Goal: Obtain resource: Download file/media

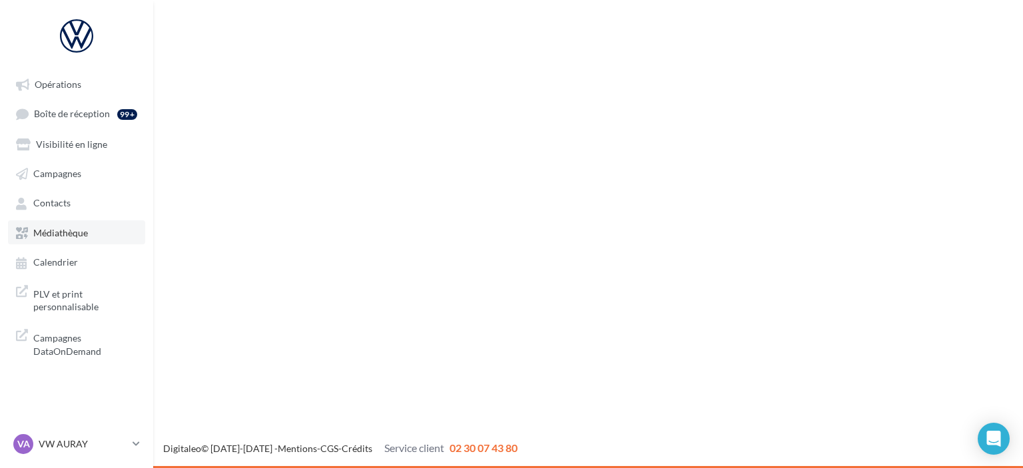
click at [91, 233] on link "Médiathèque" at bounding box center [76, 233] width 137 height 24
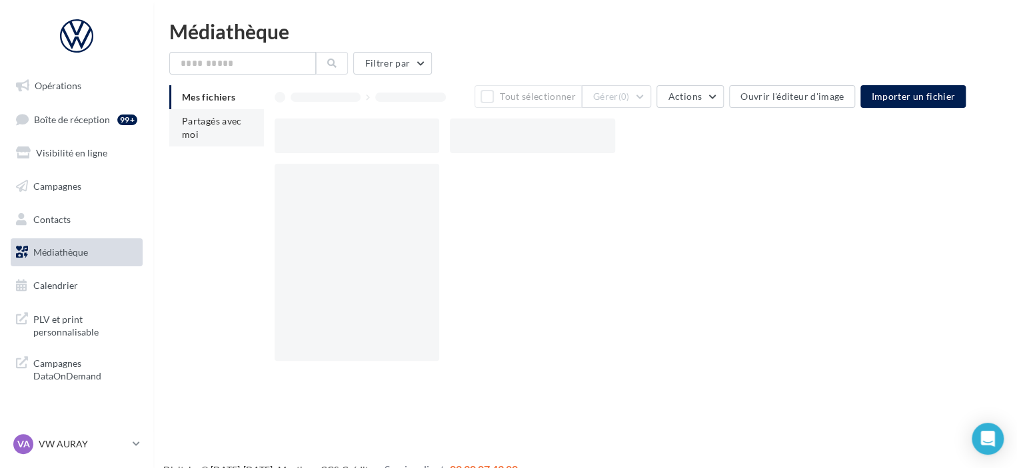
click at [176, 133] on li "Partagés avec moi" at bounding box center [216, 127] width 95 height 37
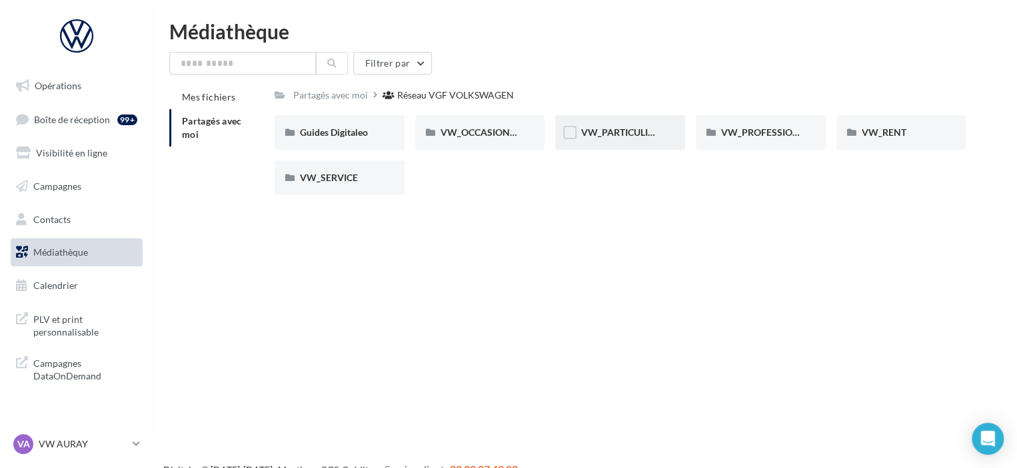
click at [584, 139] on div "VW_PARTICULIERS" at bounding box center [619, 132] width 79 height 13
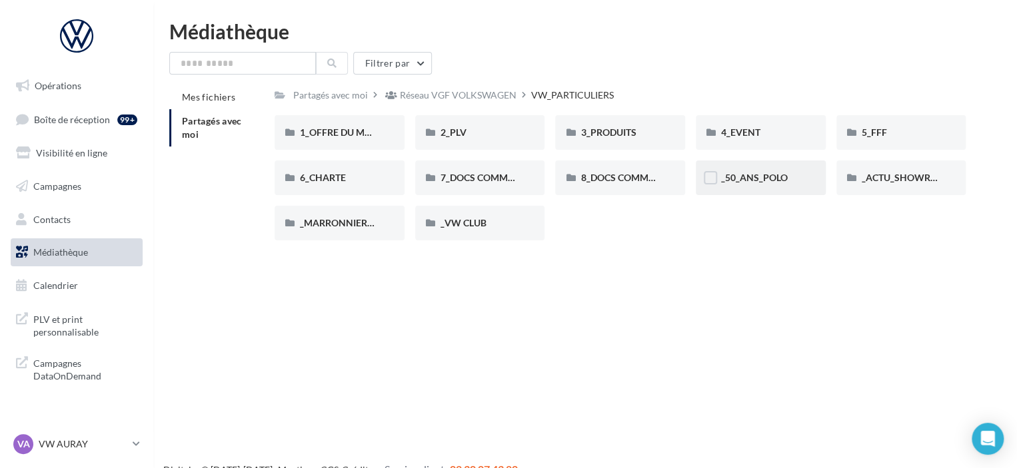
click at [772, 167] on div "_50_ANS_POLO" at bounding box center [761, 178] width 130 height 35
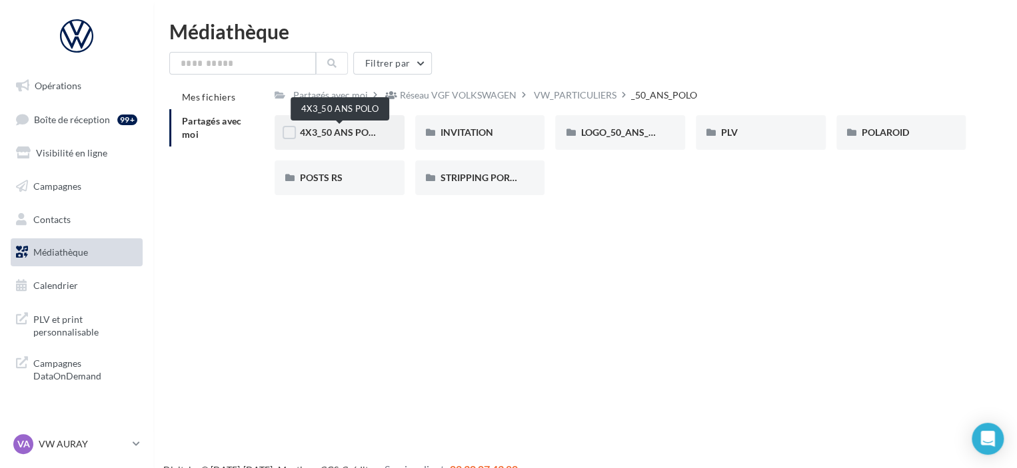
click at [375, 127] on span "4X3_50 ANS POLO" at bounding box center [340, 132] width 80 height 11
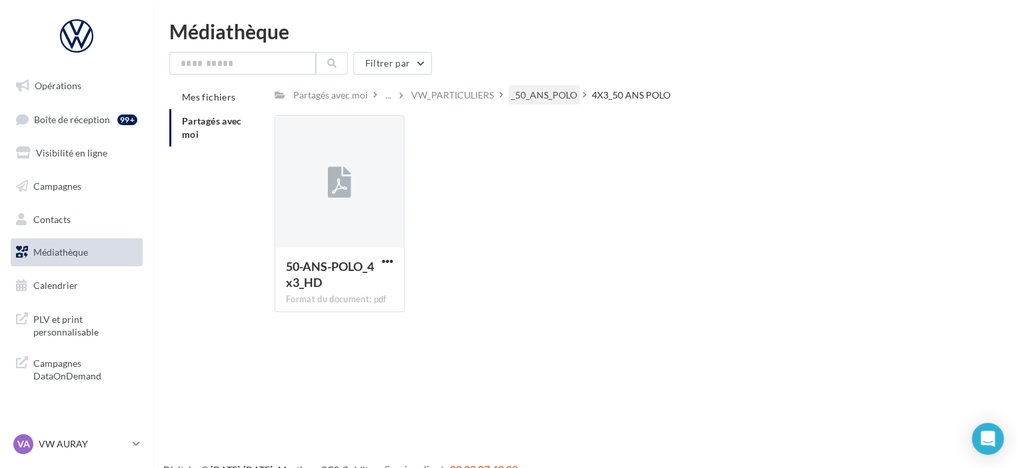
click at [552, 100] on div "_50_ANS_POLO" at bounding box center [544, 95] width 66 height 13
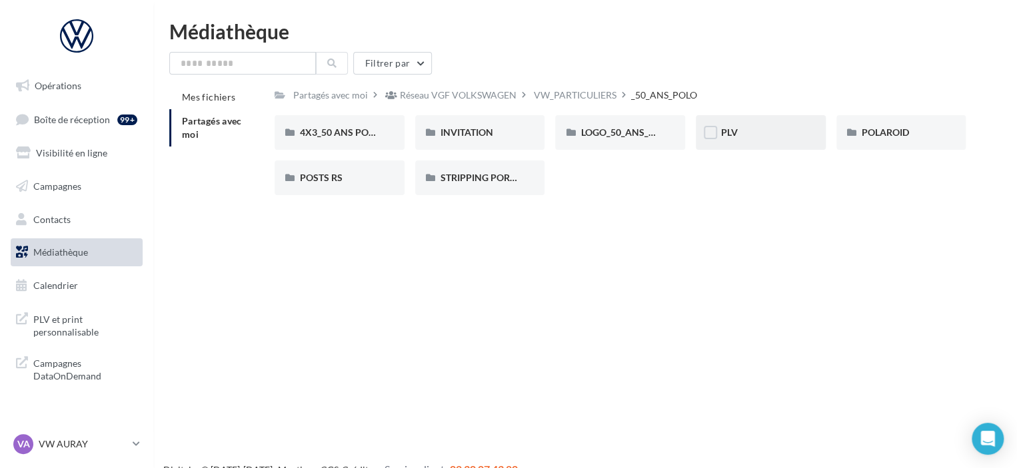
click at [738, 145] on div "PLV" at bounding box center [761, 132] width 130 height 35
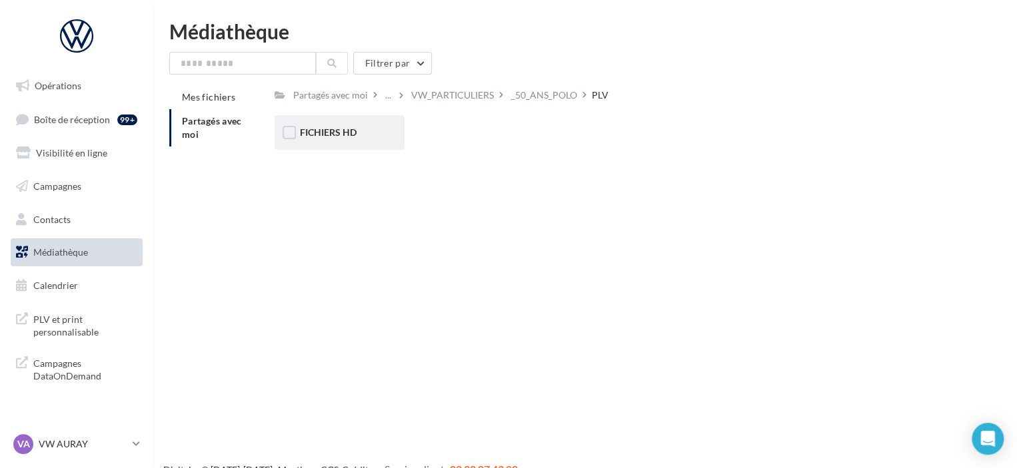
click at [374, 135] on div "FICHIERS HD" at bounding box center [339, 132] width 79 height 13
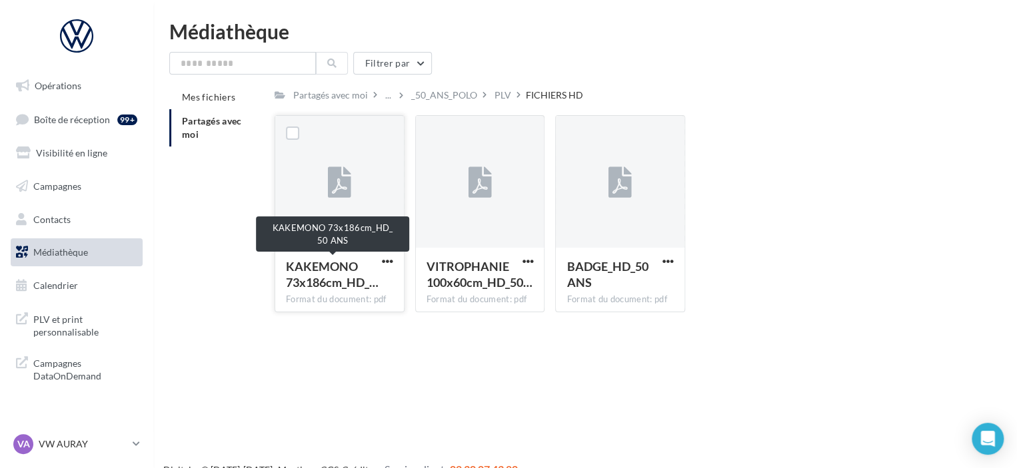
click at [328, 279] on span "KAKEMONO 73x186cm_HD_…" at bounding box center [332, 274] width 93 height 31
click at [335, 215] on div at bounding box center [339, 182] width 129 height 133
click at [606, 267] on span "BADGE_HD_50 ANS" at bounding box center [606, 274] width 81 height 31
click at [670, 261] on span "button" at bounding box center [667, 261] width 11 height 11
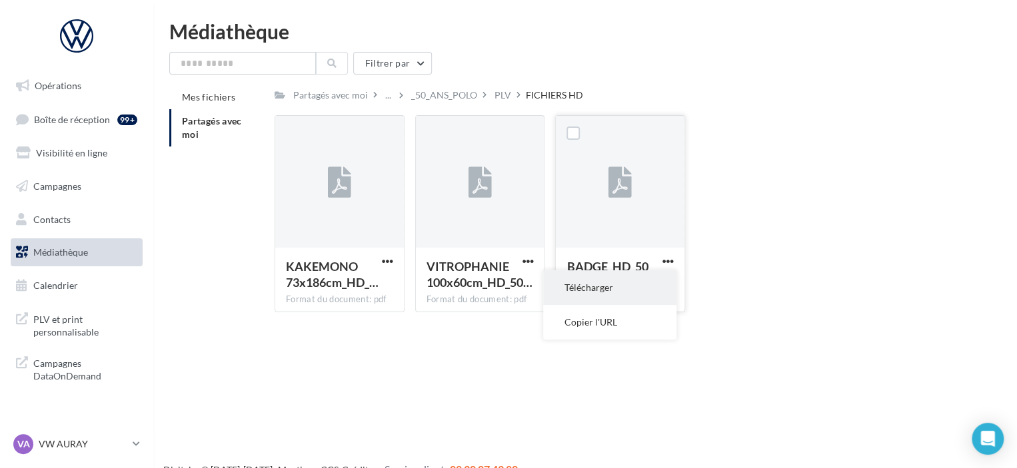
click at [636, 295] on button "Télécharger" at bounding box center [609, 288] width 133 height 35
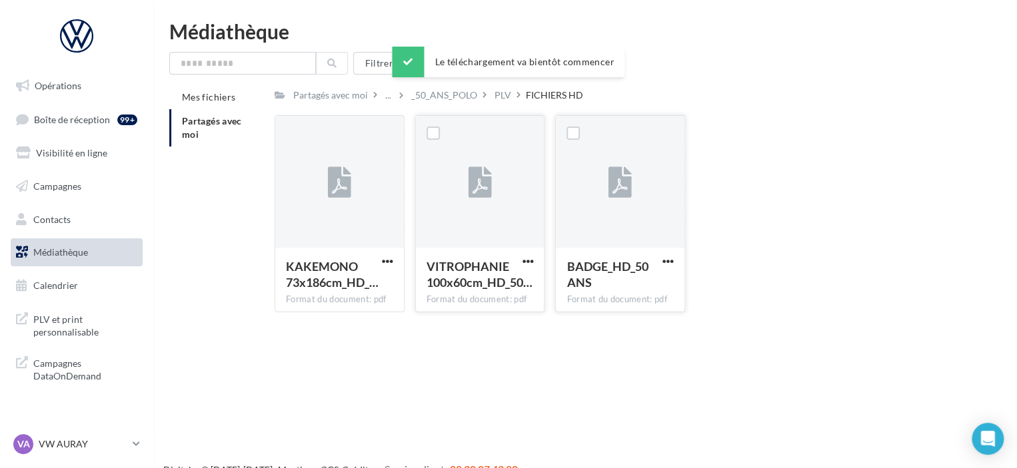
click at [524, 268] on button "button" at bounding box center [527, 262] width 17 height 13
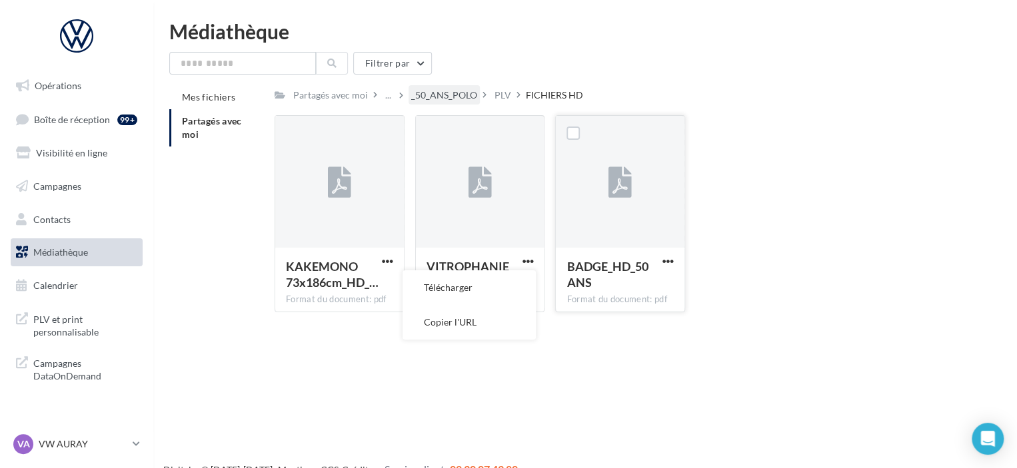
click at [454, 99] on div "_50_ANS_POLO" at bounding box center [444, 95] width 66 height 13
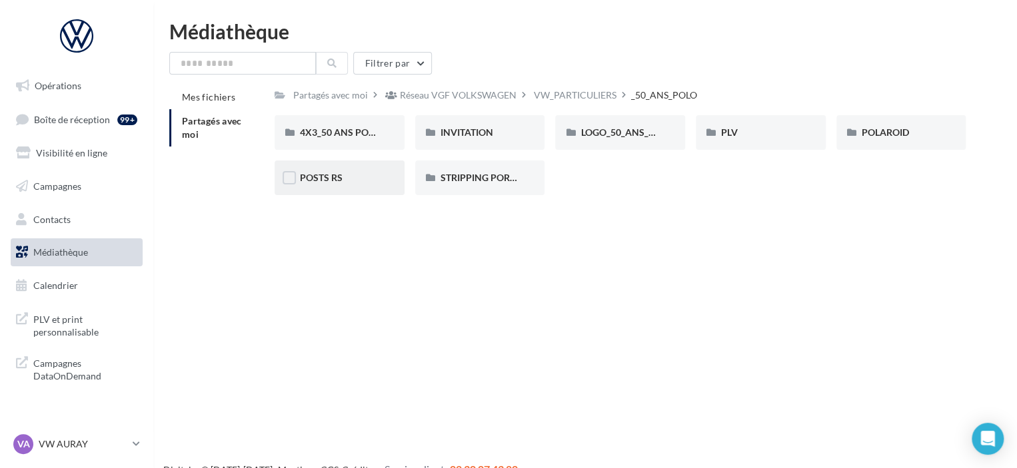
click at [365, 179] on div "POSTS RS" at bounding box center [339, 177] width 79 height 13
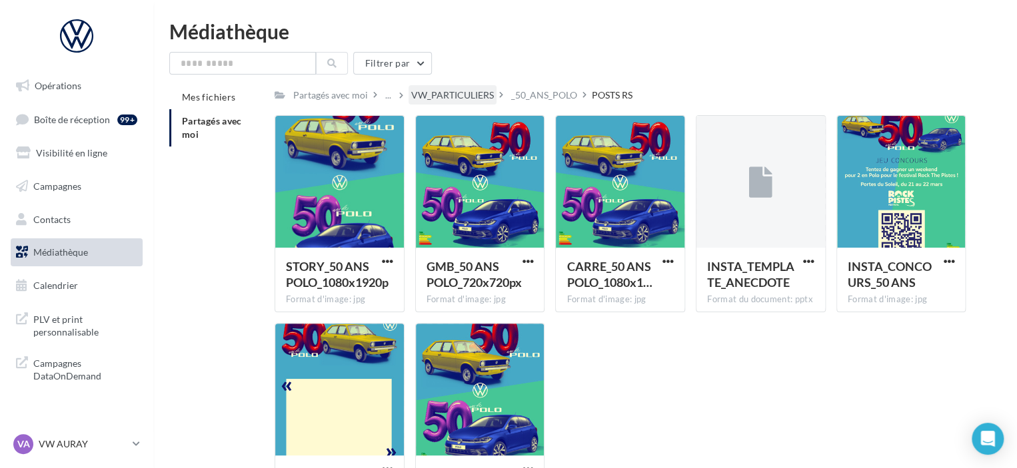
click at [458, 97] on div "VW_PARTICULIERS" at bounding box center [452, 95] width 83 height 13
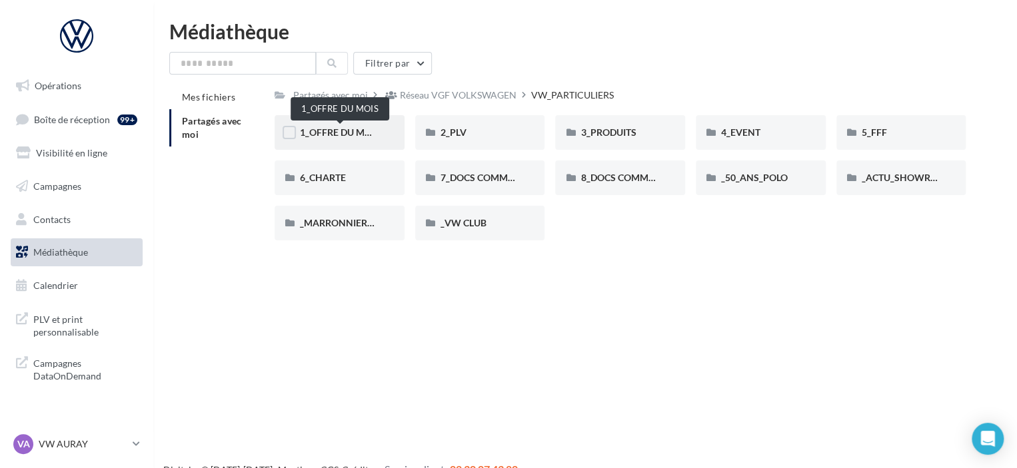
click at [343, 130] on span "1_OFFRE DU MOIS" at bounding box center [340, 132] width 80 height 11
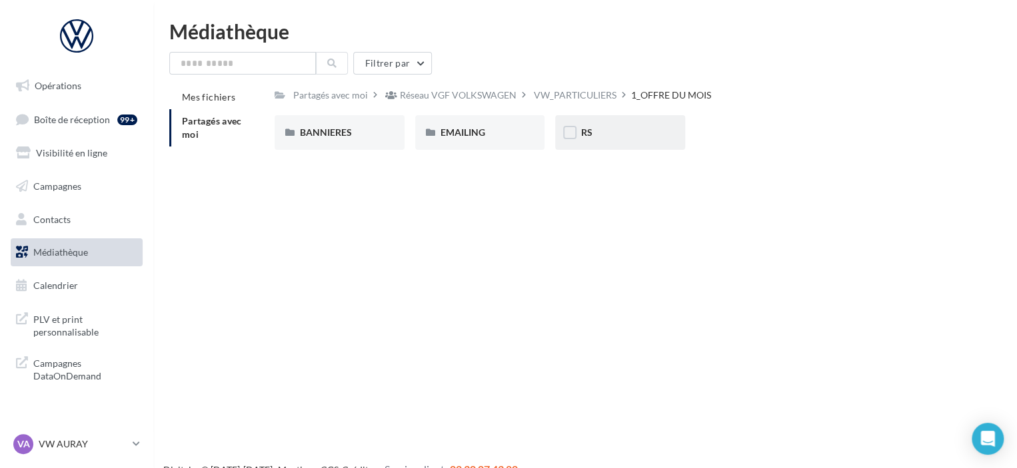
click at [581, 147] on div "RS" at bounding box center [620, 132] width 130 height 35
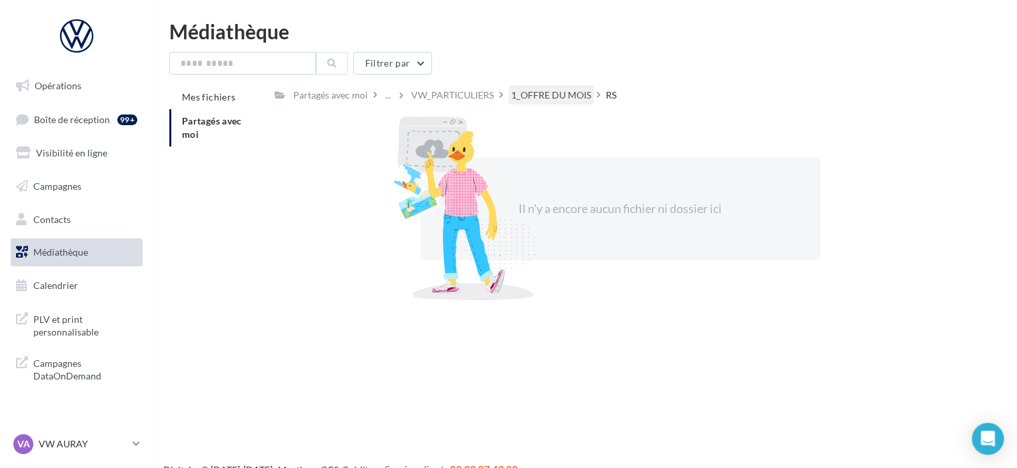
click at [557, 101] on div "1_OFFRE DU MOIS" at bounding box center [551, 95] width 80 height 13
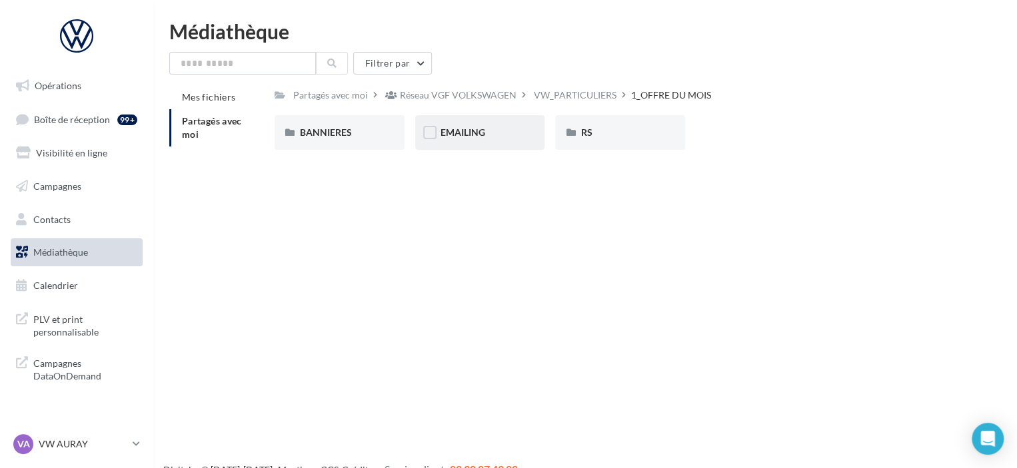
click at [511, 138] on div "EMAILING" at bounding box center [479, 132] width 79 height 13
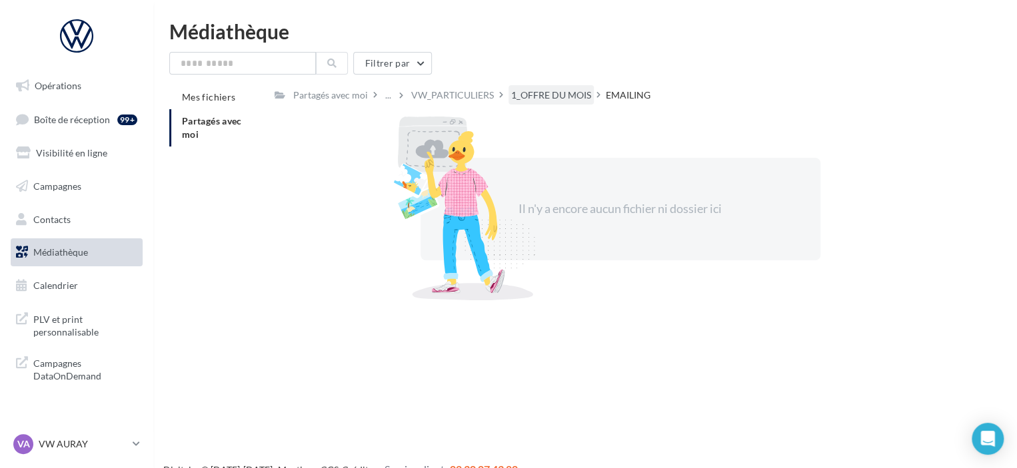
click at [569, 94] on div "1_OFFRE DU MOIS" at bounding box center [551, 95] width 80 height 13
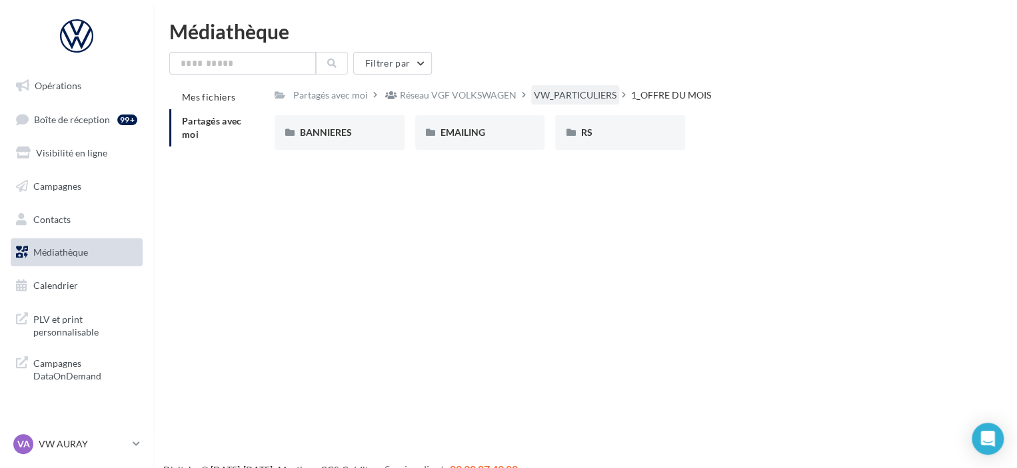
click at [577, 87] on div "VW_PARTICULIERS" at bounding box center [575, 94] width 88 height 19
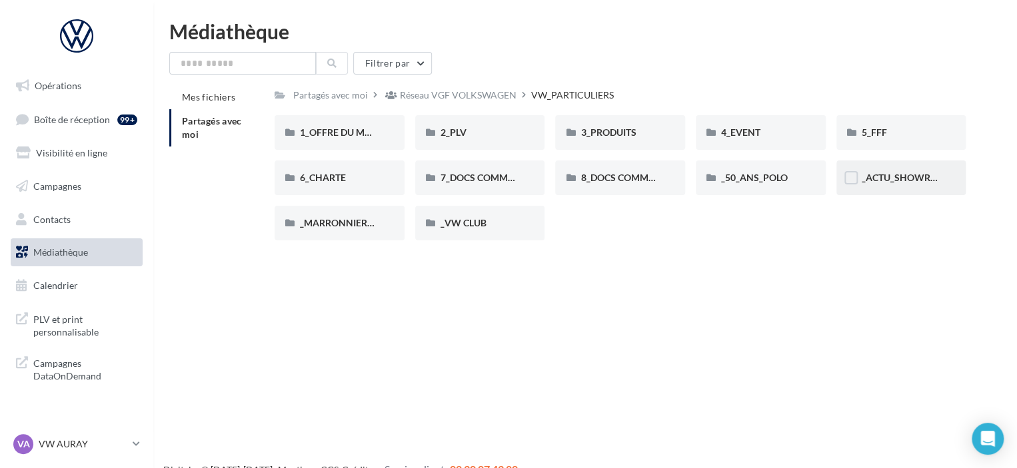
click at [914, 169] on div "_ACTU_SHOWROOM" at bounding box center [901, 178] width 130 height 35
